Goal: Task Accomplishment & Management: Use online tool/utility

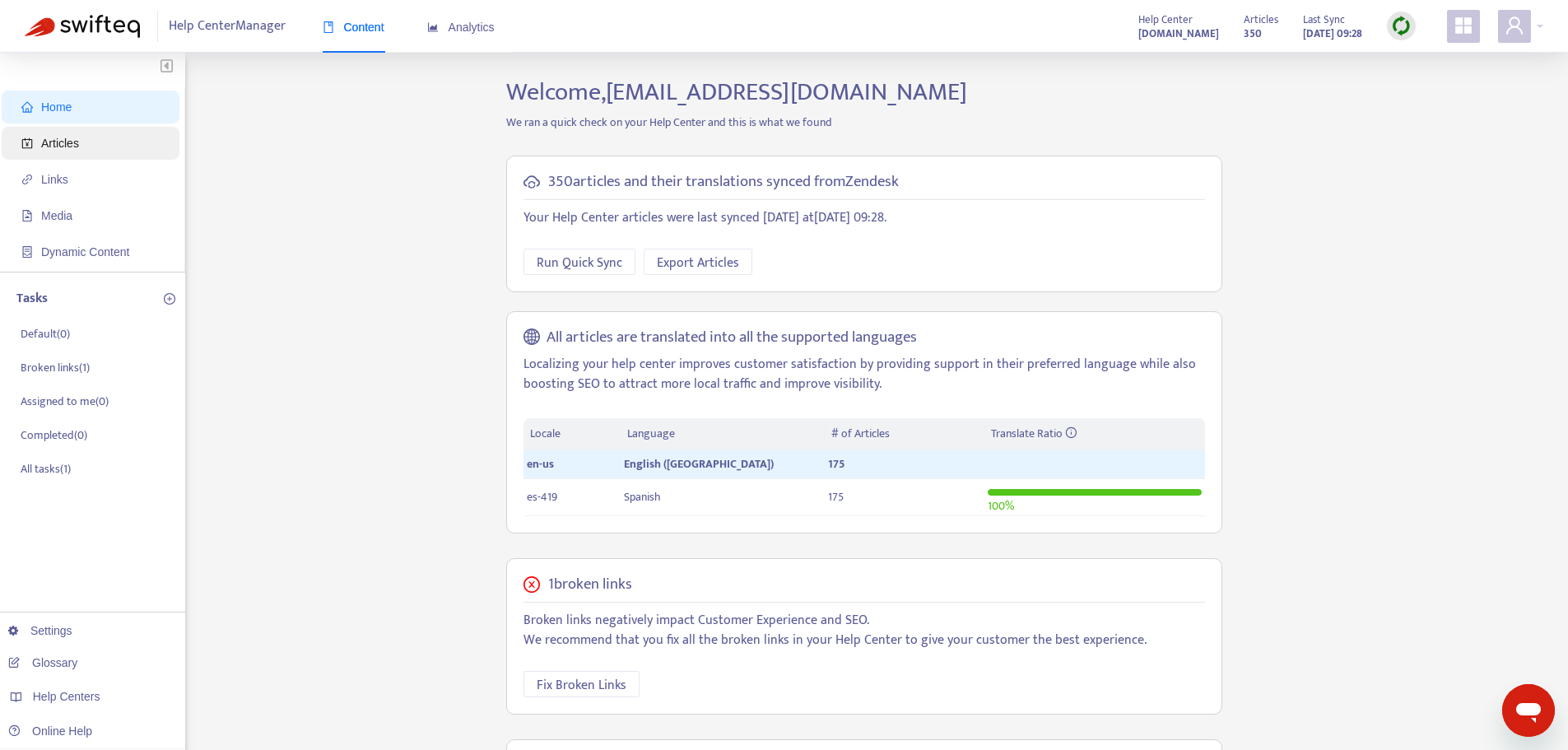
click at [83, 130] on span "Articles" at bounding box center [93, 143] width 145 height 33
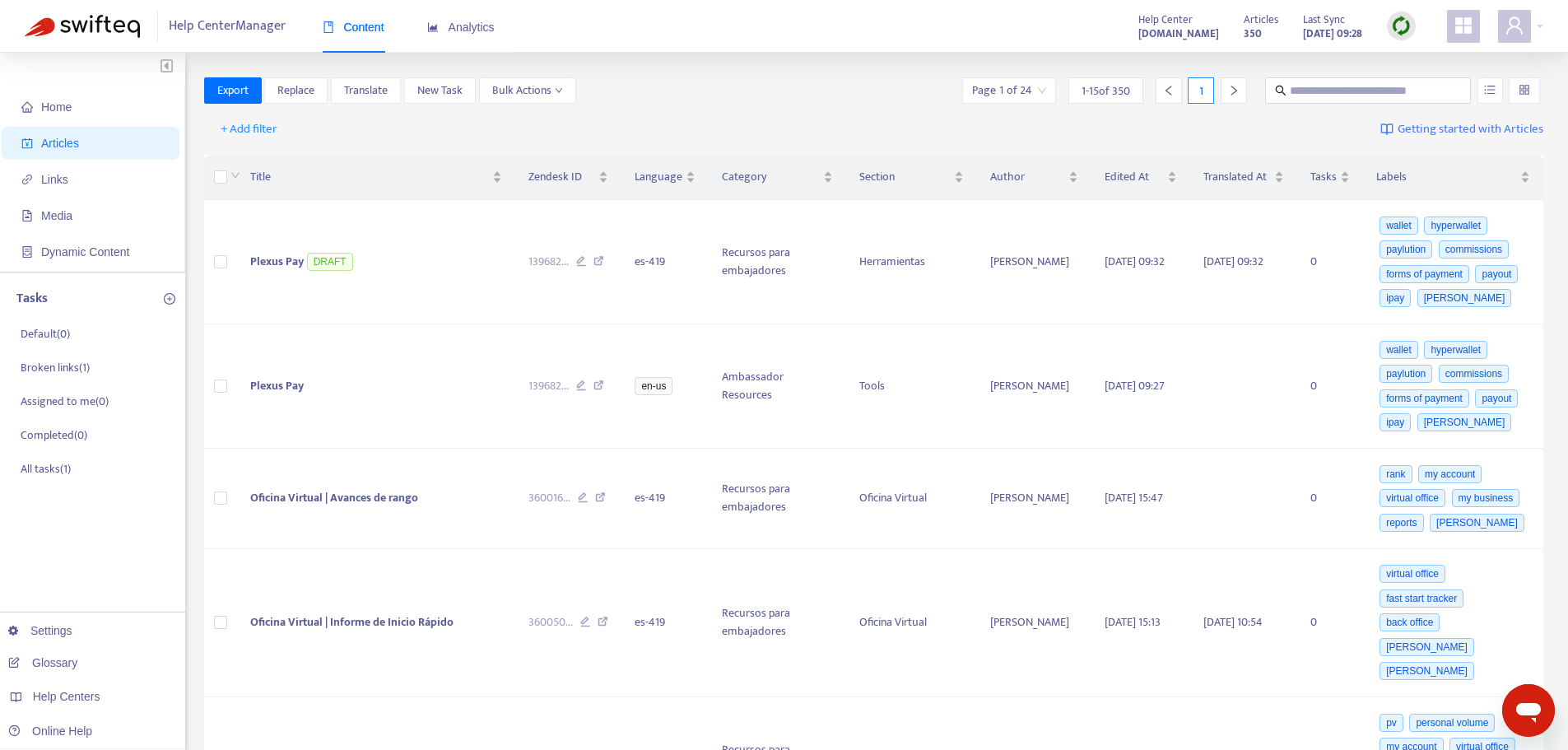
click at [1390, 26] on div at bounding box center [1402, 26] width 29 height 29
click at [1444, 52] on link "Quick Sync" at bounding box center [1435, 59] width 70 height 19
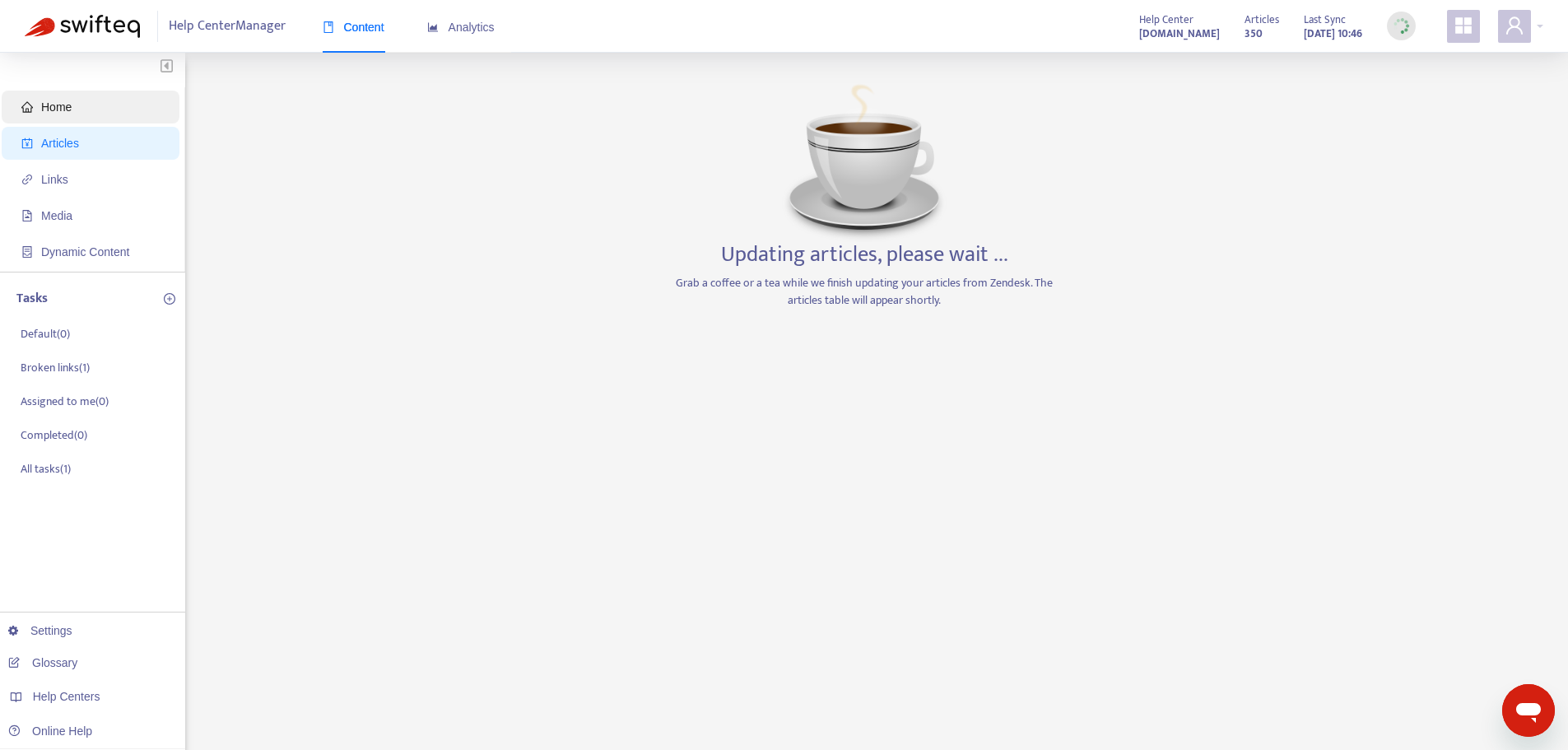
click at [77, 103] on span "Home" at bounding box center [93, 107] width 145 height 33
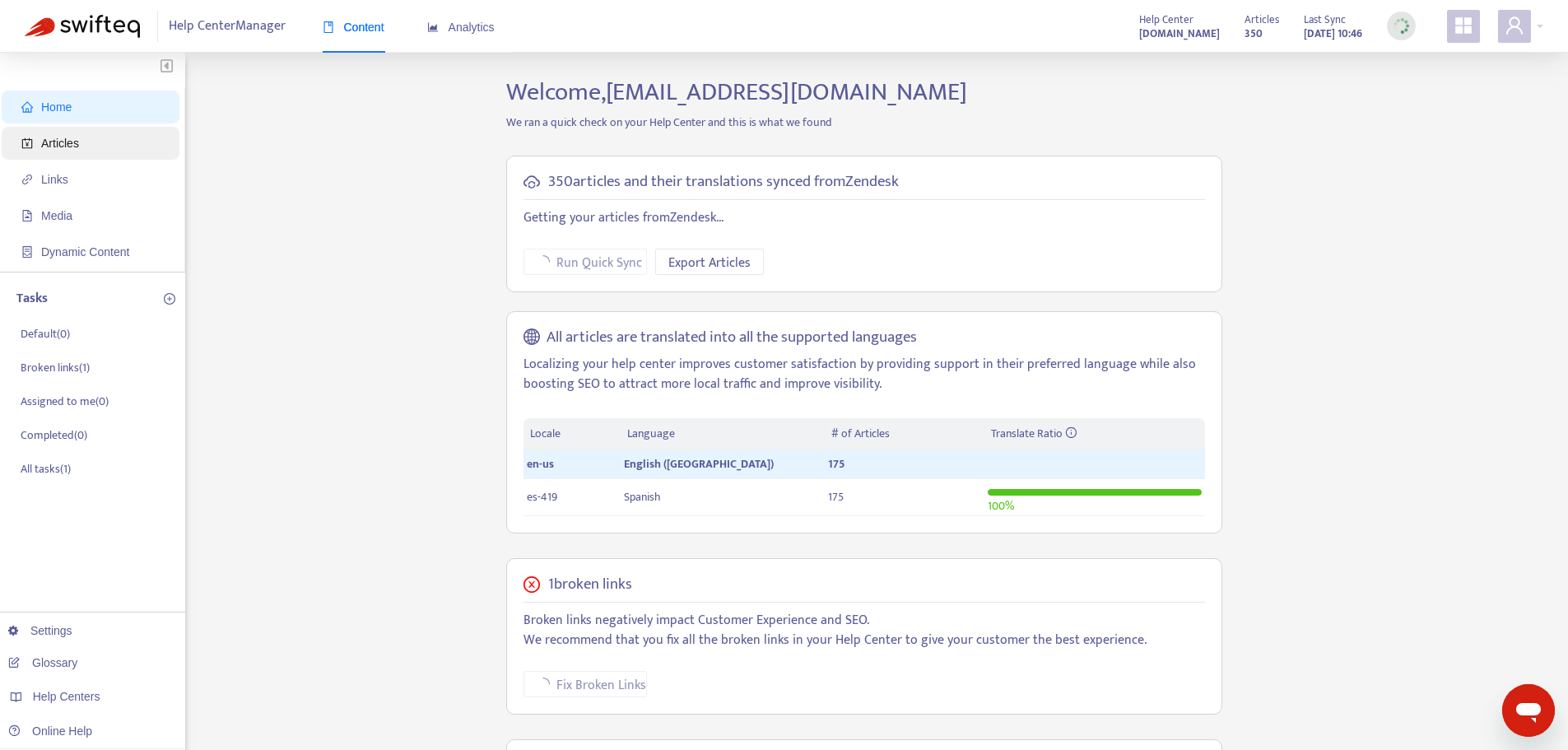
click at [87, 158] on span "Articles" at bounding box center [93, 143] width 145 height 33
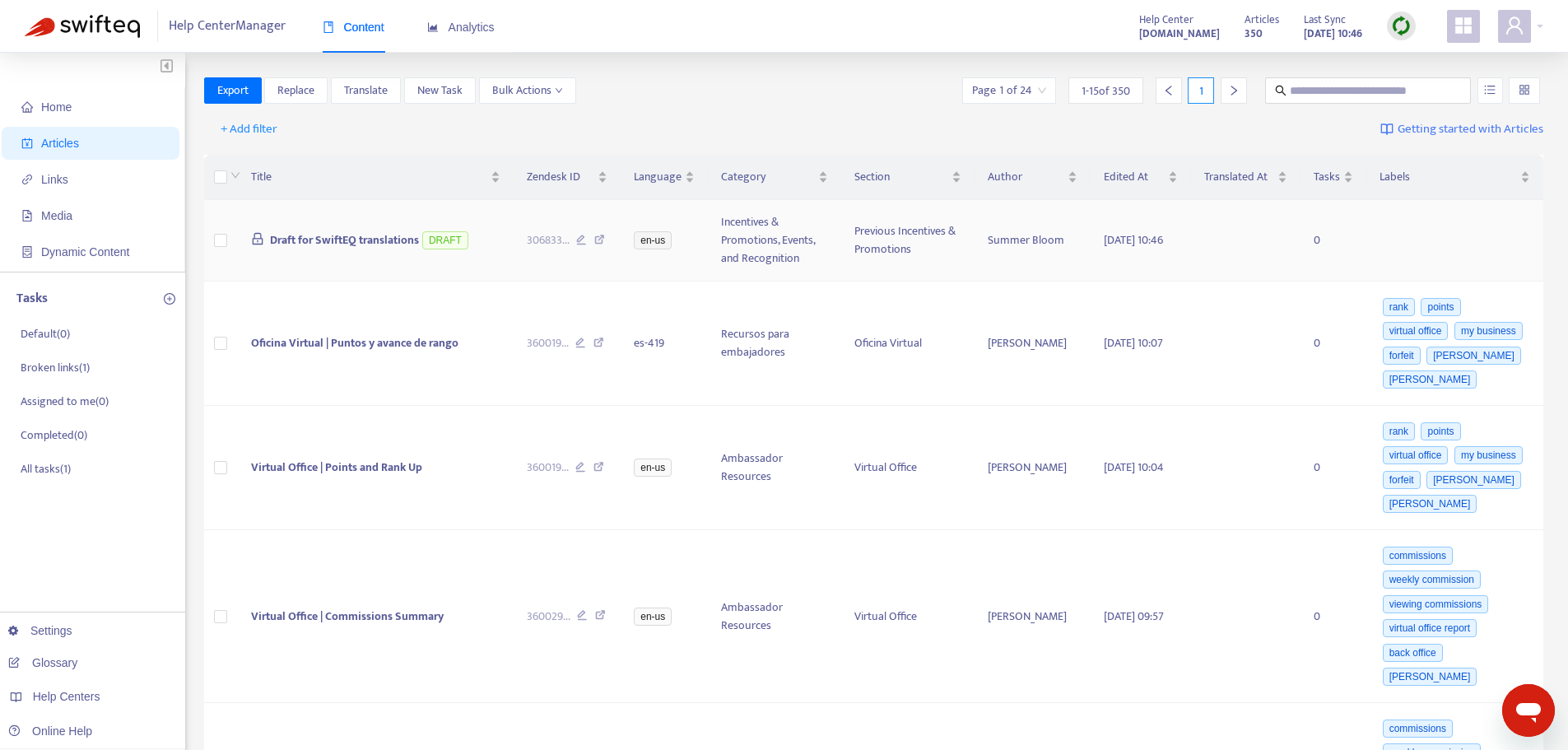
click at [306, 234] on span "Draft for SwiftEQ translations" at bounding box center [344, 240] width 149 height 19
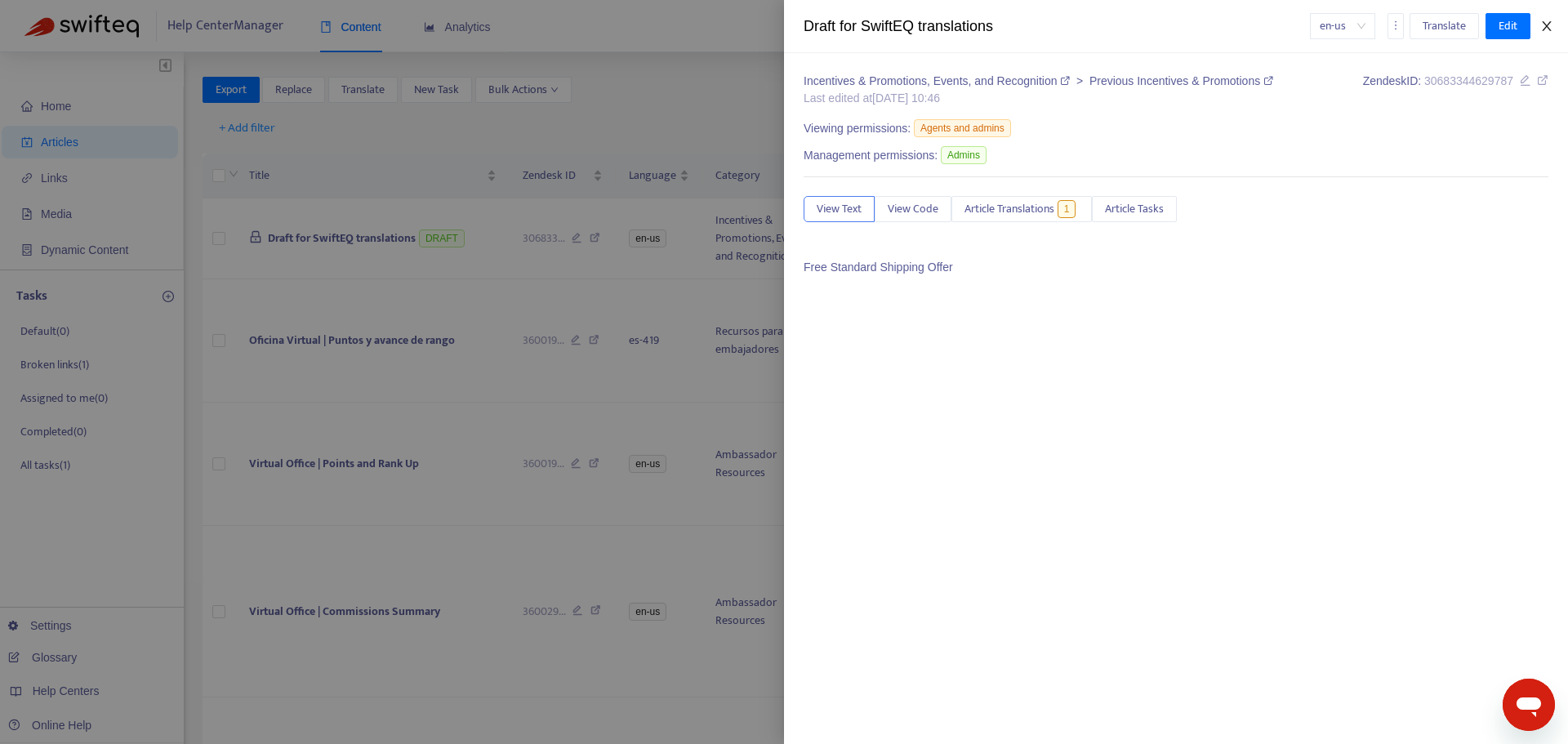
click at [1542, 24] on icon "close" at bounding box center [1546, 26] width 13 height 13
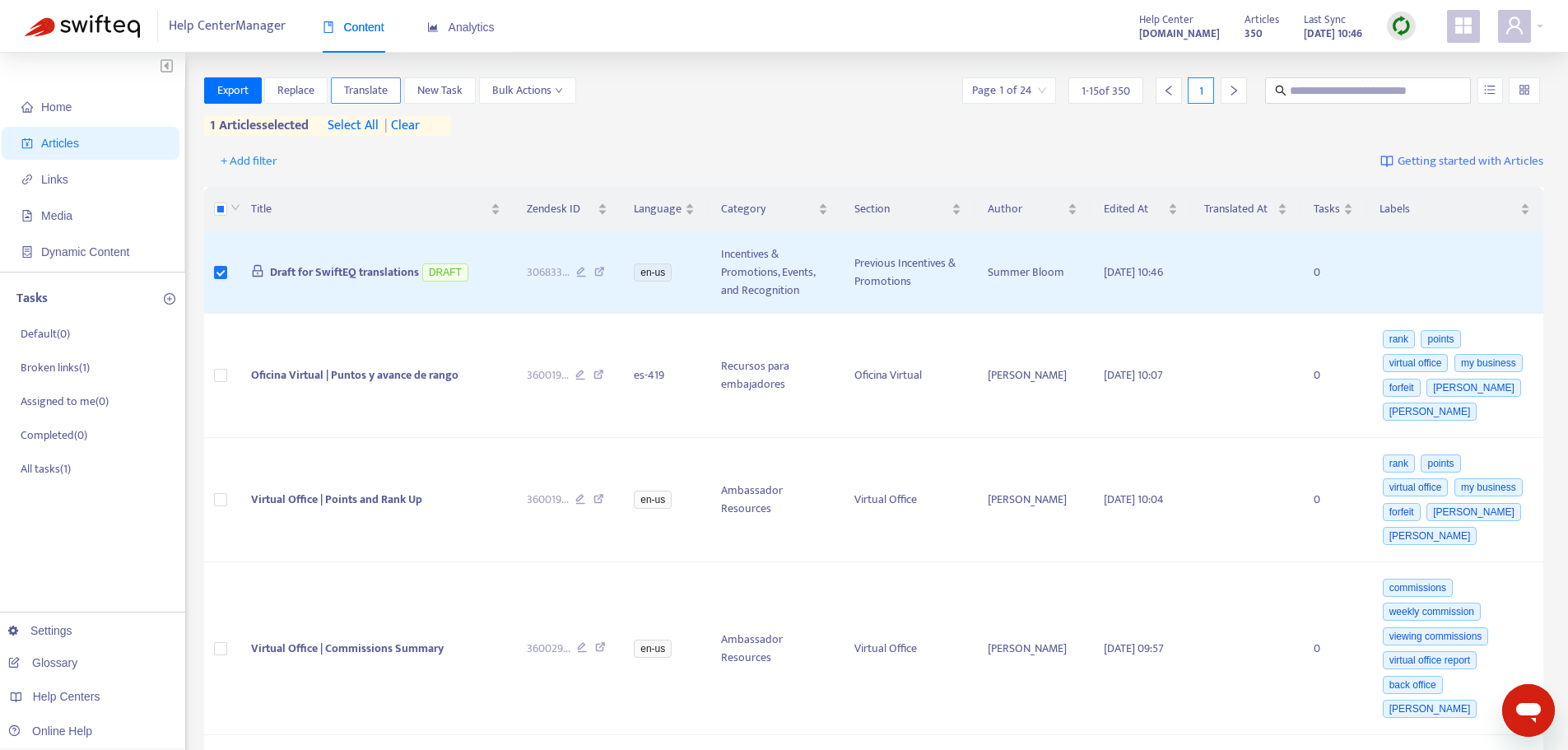
click at [394, 89] on button "Translate" at bounding box center [365, 90] width 70 height 26
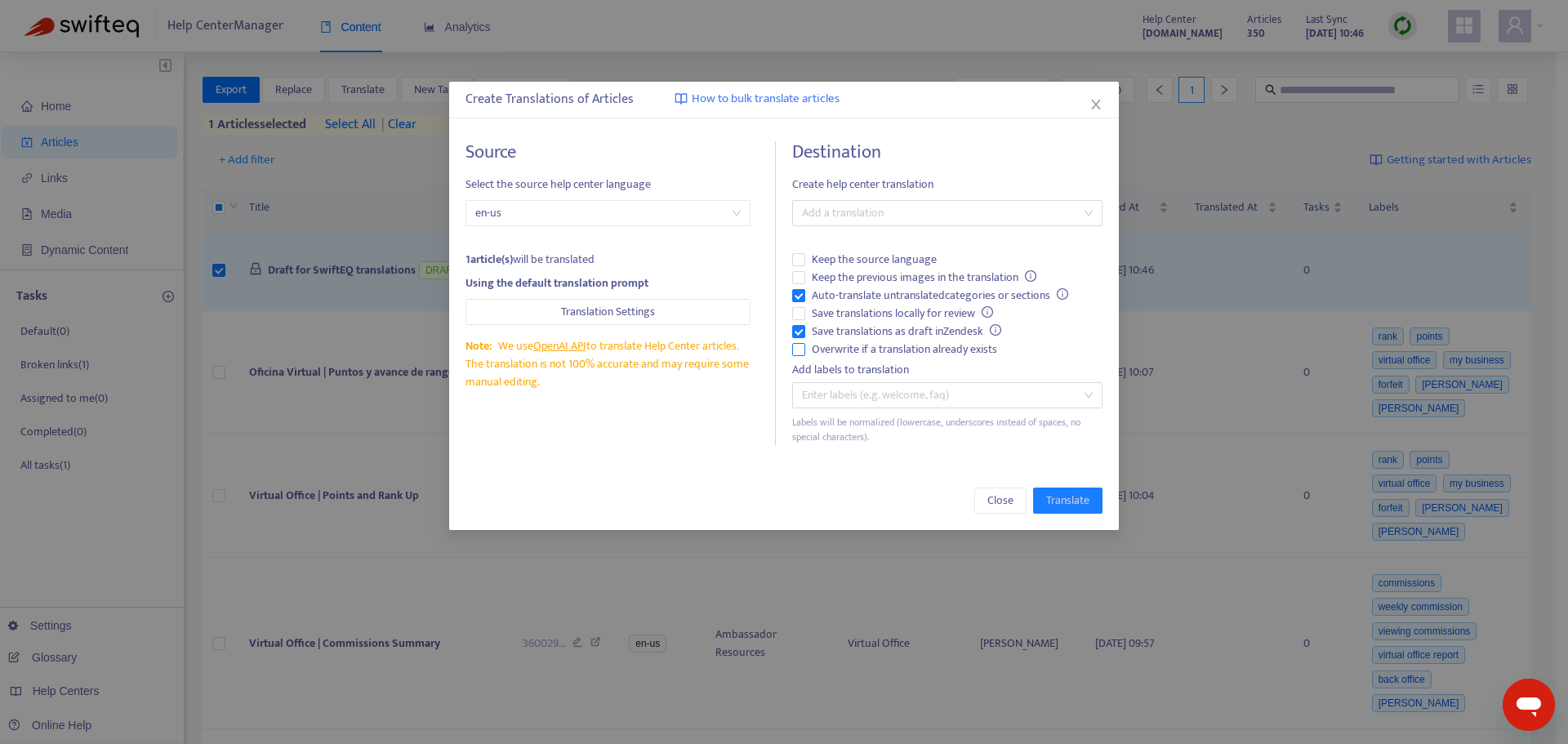
click at [865, 353] on span "Overwrite if a translation already exists" at bounding box center [905, 350] width 199 height 18
click at [852, 293] on span "Auto-translate untranslated categories or sections" at bounding box center [940, 296] width 269 height 18
click at [867, 208] on div at bounding box center [939, 213] width 286 height 20
click at [884, 272] on div "Spanish ( es-419 )" at bounding box center [947, 272] width 284 height 18
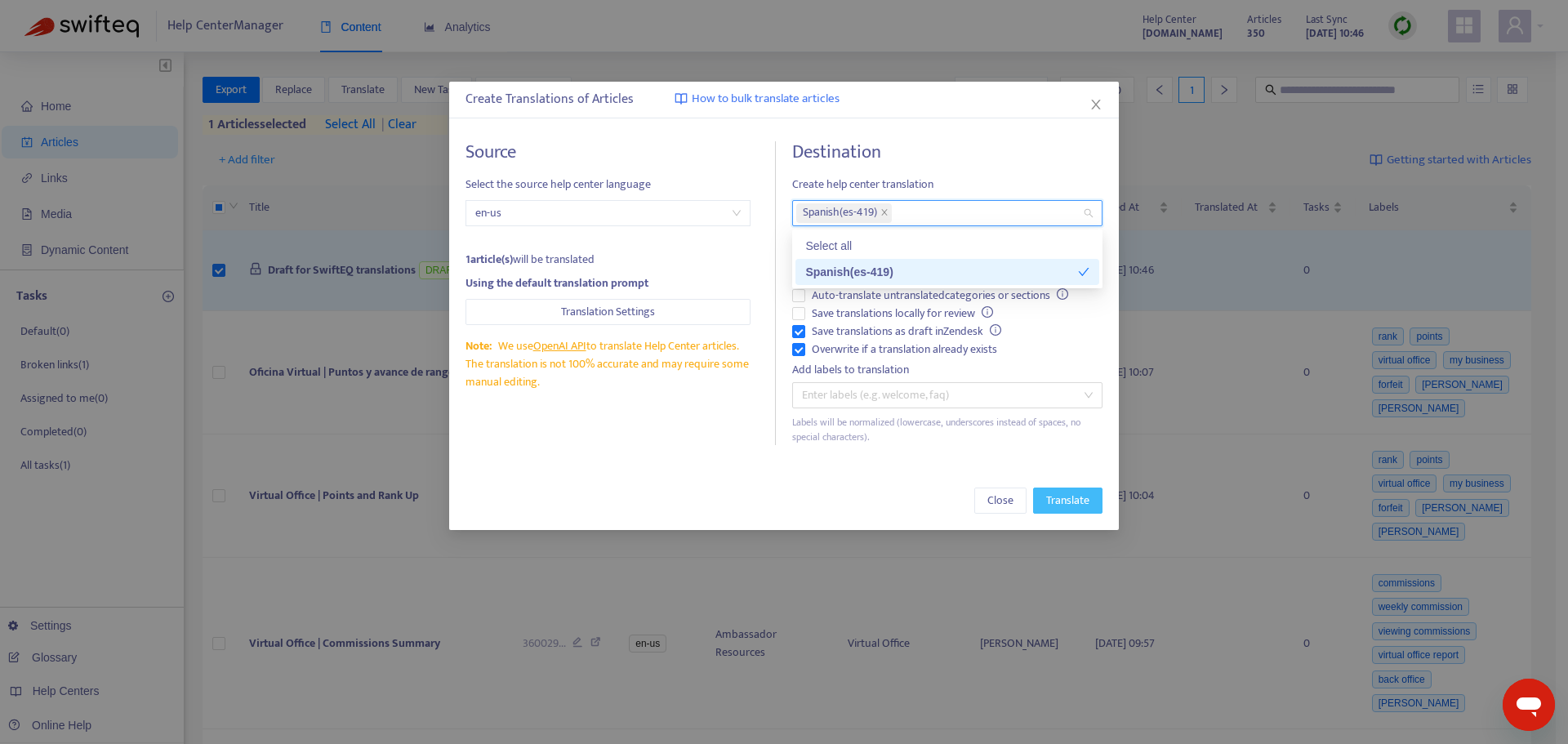
click at [1081, 498] on span "Translate" at bounding box center [1067, 501] width 43 height 18
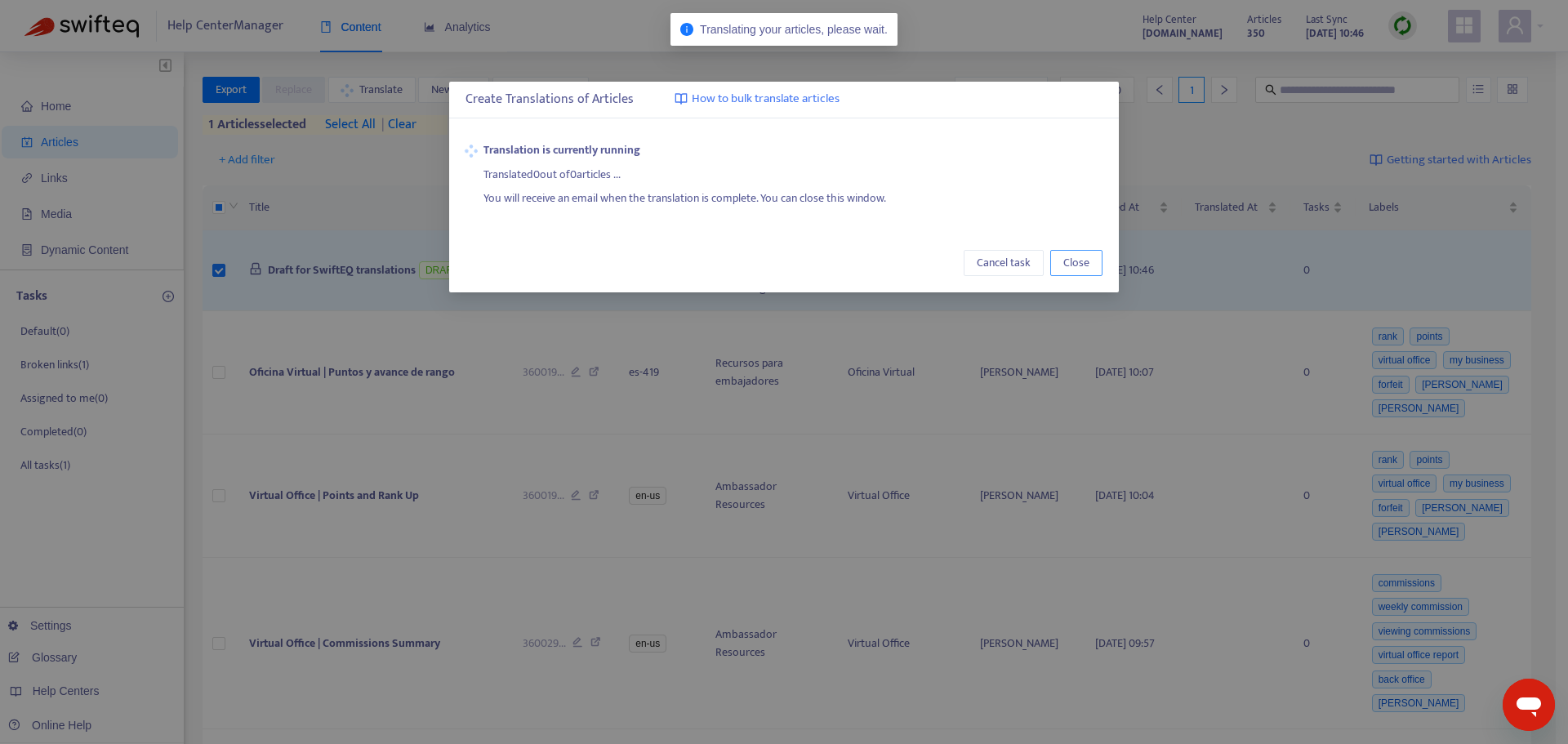
click at [1078, 265] on span "Close" at bounding box center [1075, 263] width 26 height 18
